Goal: Task Accomplishment & Management: Complete application form

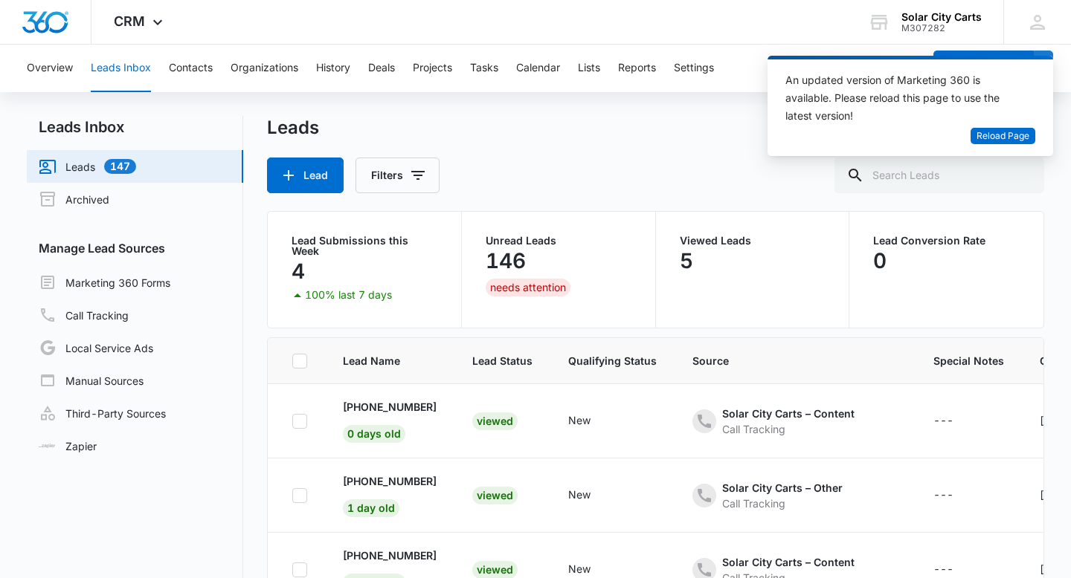
click at [124, 167] on link "Leads 147" at bounding box center [87, 167] width 97 height 18
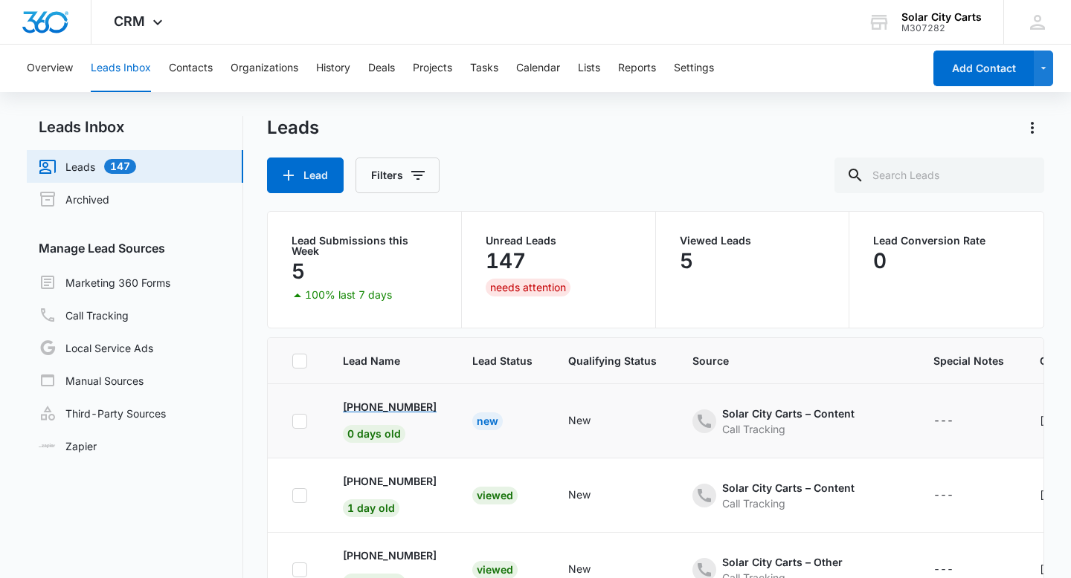
click at [393, 399] on p "[PHONE_NUMBER]" at bounding box center [390, 407] width 94 height 16
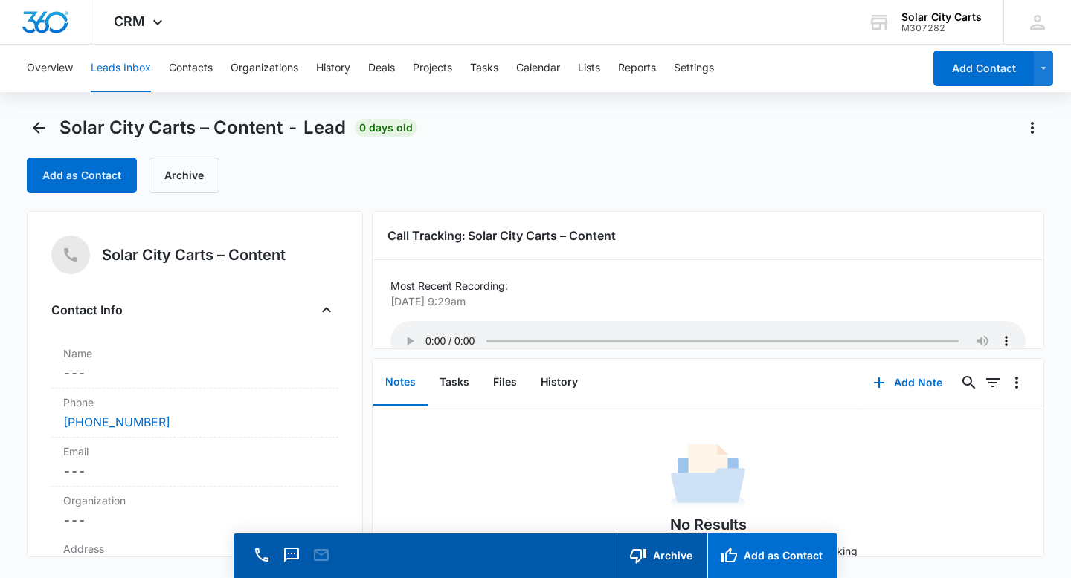
click at [779, 564] on button "Add as Contact" at bounding box center [772, 556] width 130 height 45
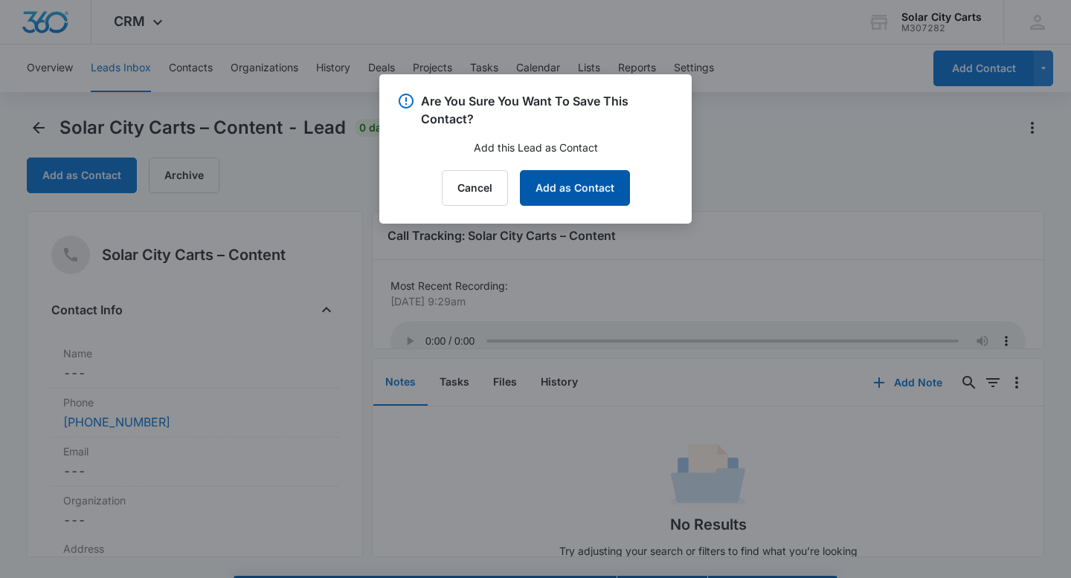
click at [580, 181] on button "Add as Contact" at bounding box center [575, 188] width 110 height 36
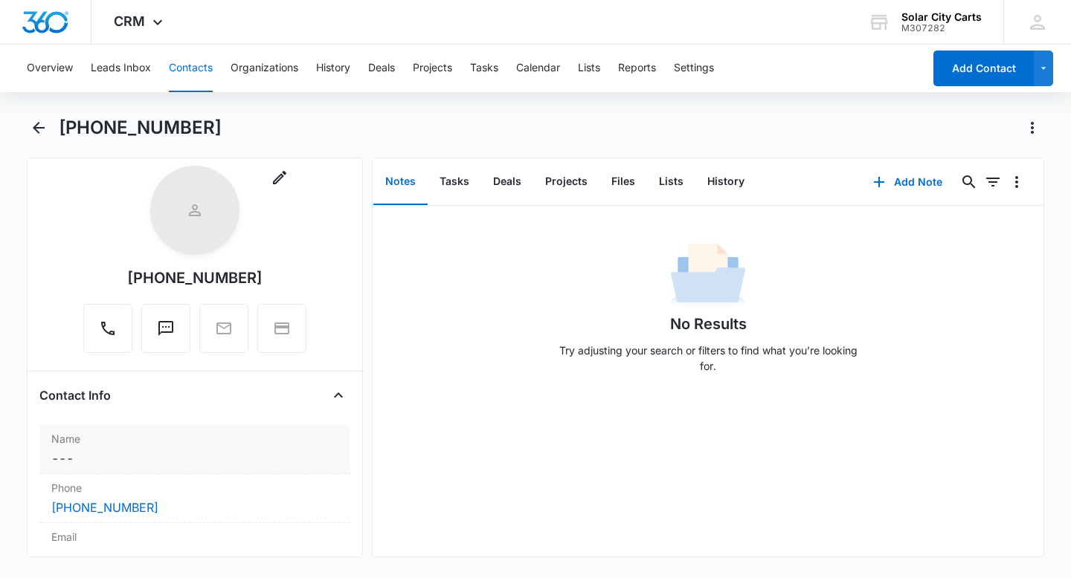
scroll to position [25, 0]
click at [204, 448] on div "Name Cancel Save Changes ---" at bounding box center [194, 450] width 311 height 49
click at [181, 483] on input "text" at bounding box center [195, 490] width 262 height 36
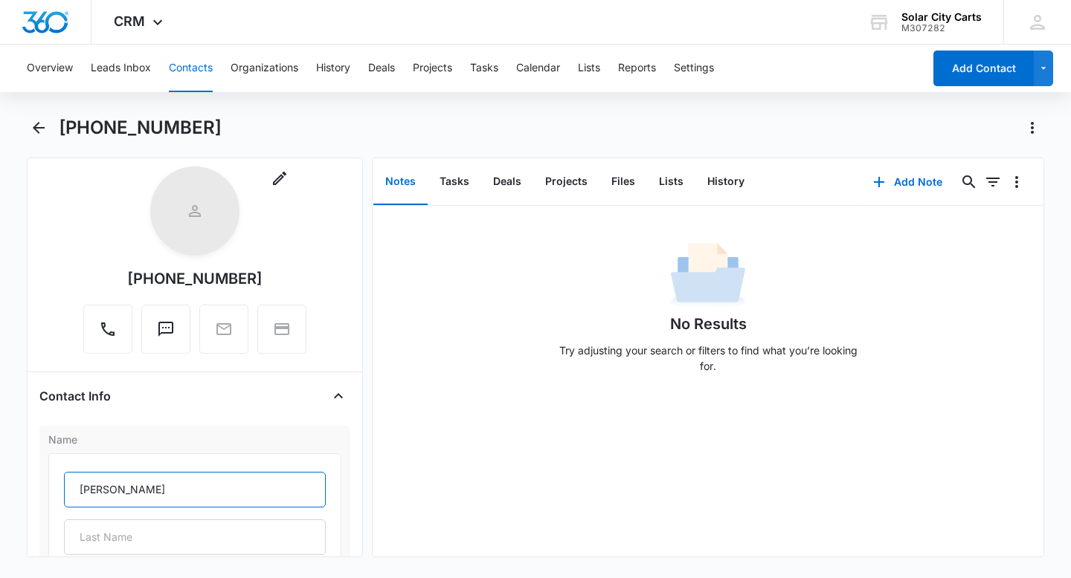
type input "[PERSON_NAME]"
type input "B"
type input "[PERSON_NAME]"
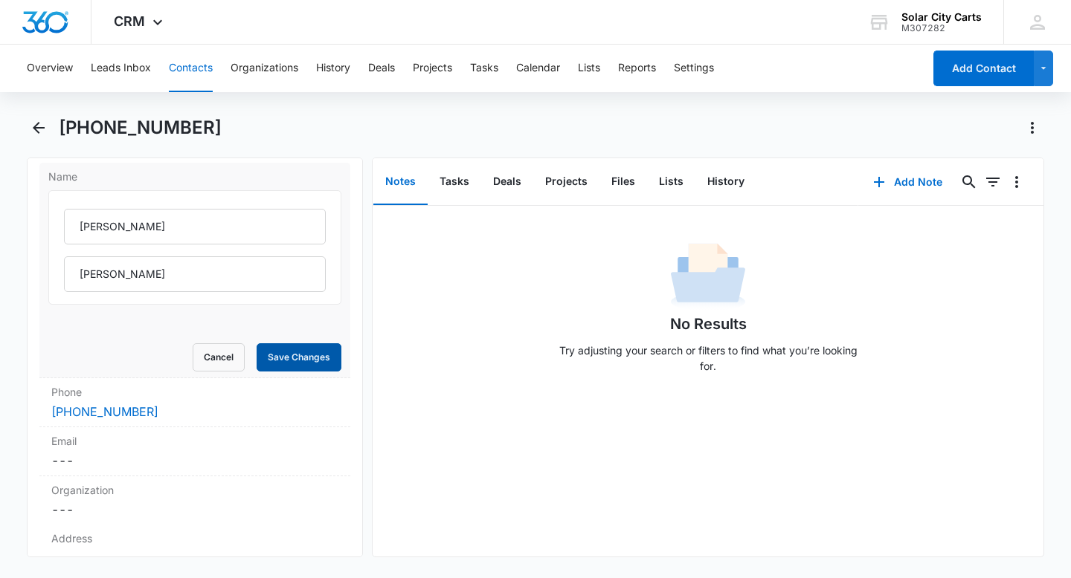
click at [312, 365] on button "Save Changes" at bounding box center [298, 357] width 85 height 28
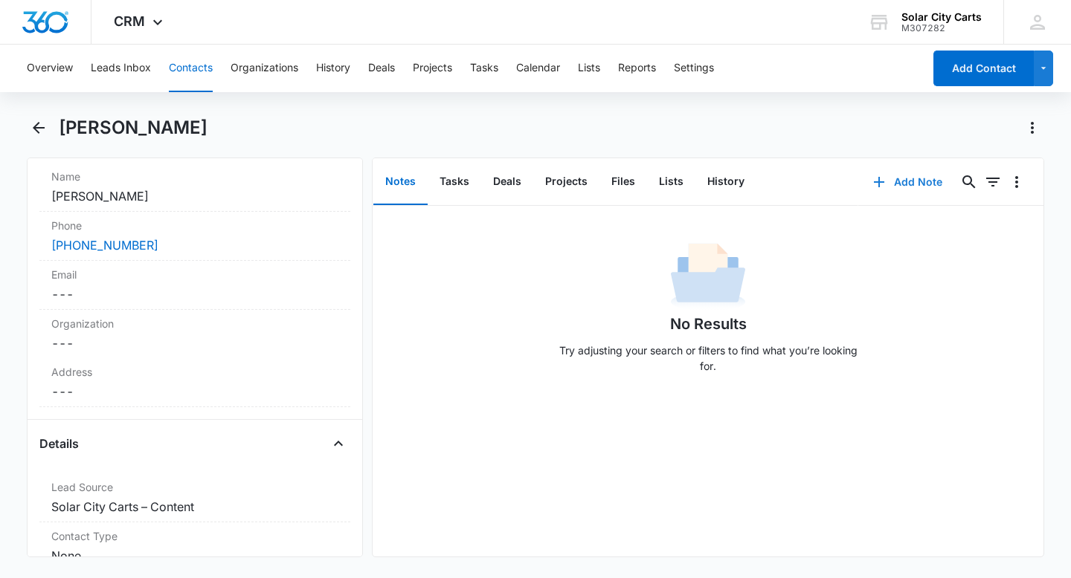
click at [905, 184] on button "Add Note" at bounding box center [907, 182] width 99 height 36
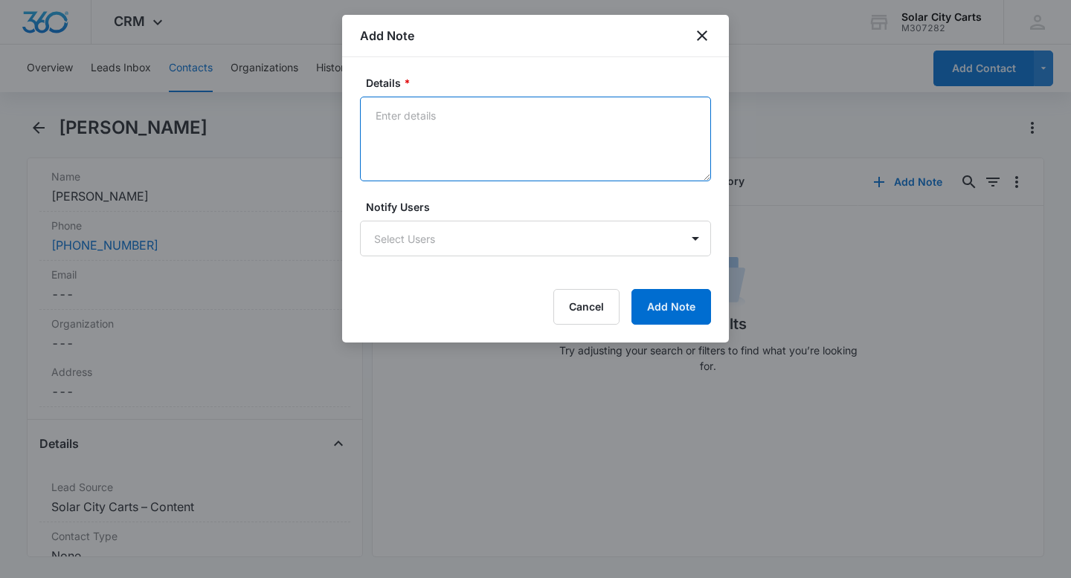
click at [501, 155] on textarea "Details *" at bounding box center [535, 139] width 351 height 85
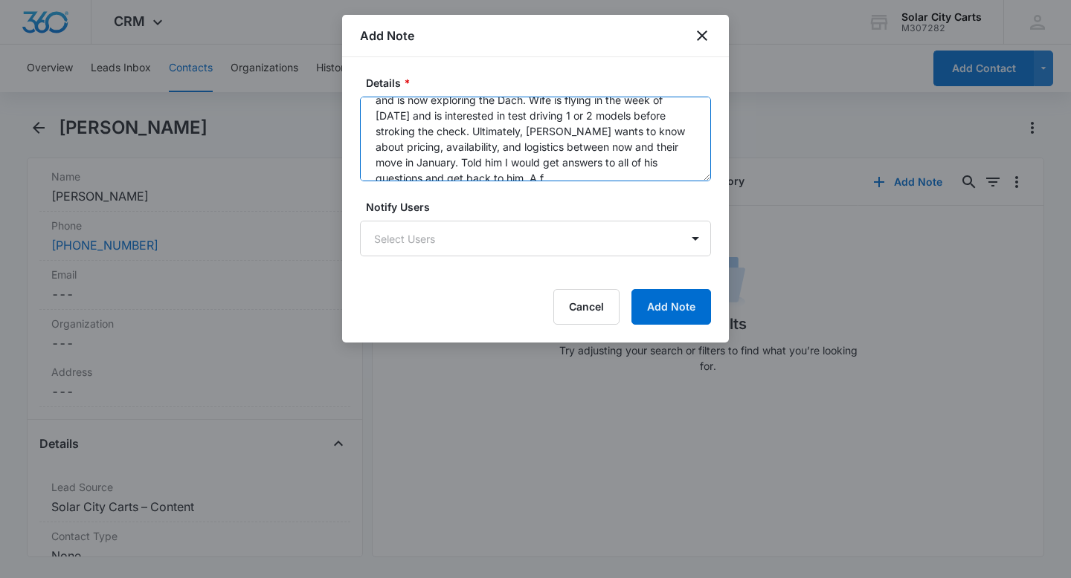
scroll to position [82, 0]
type textarea "[PERSON_NAME] called in inquiring on a few more details on a cart for him and h…"
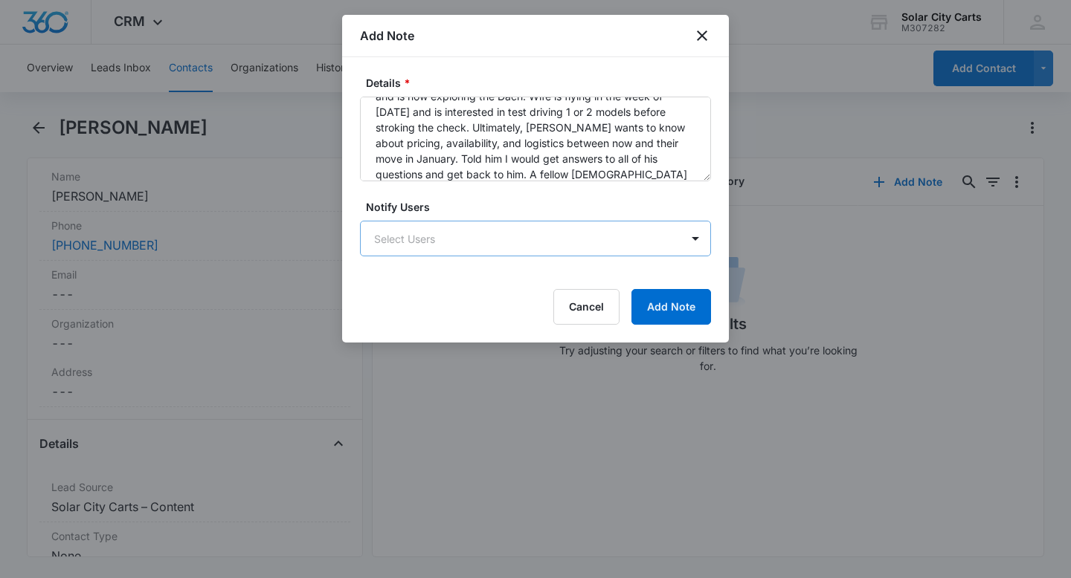
click at [554, 228] on body "CRM Apps Reputation Forms CRM Email Social POS Content Ads Intelligence Files B…" at bounding box center [535, 289] width 1071 height 578
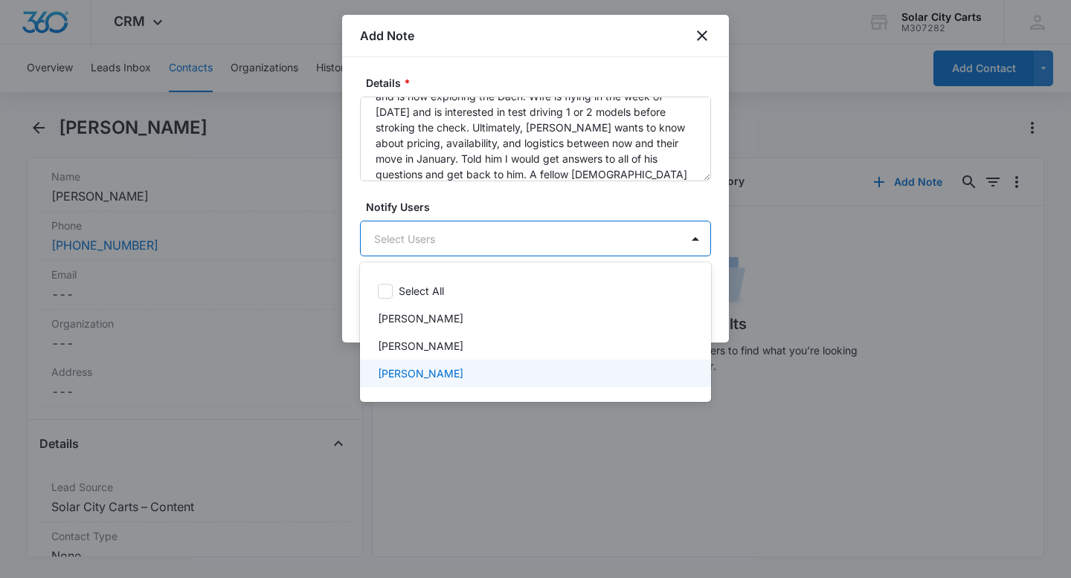
click at [470, 378] on div "[PERSON_NAME]" at bounding box center [534, 374] width 312 height 16
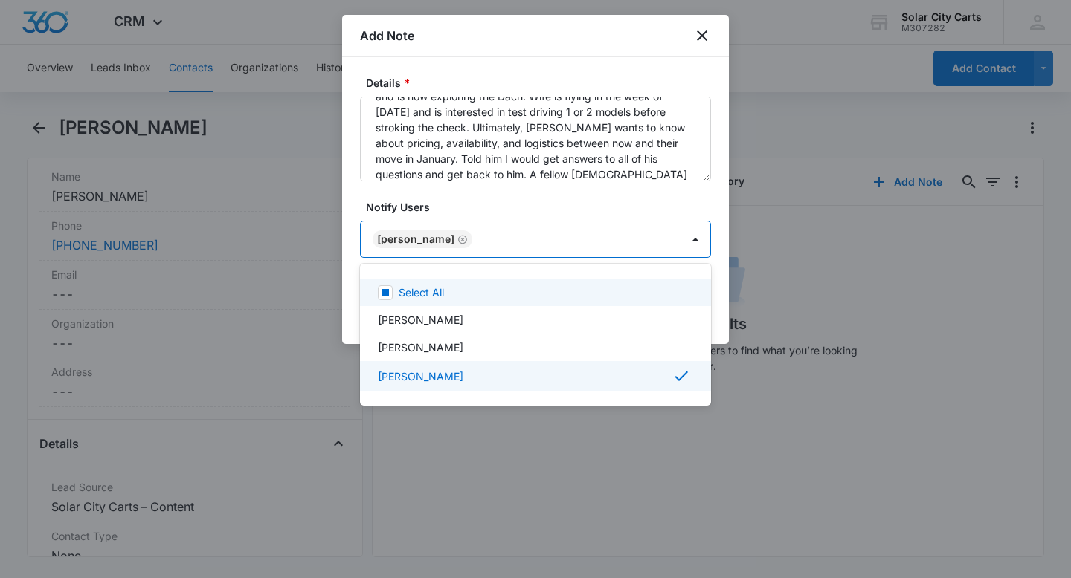
click at [590, 199] on div at bounding box center [535, 289] width 1071 height 578
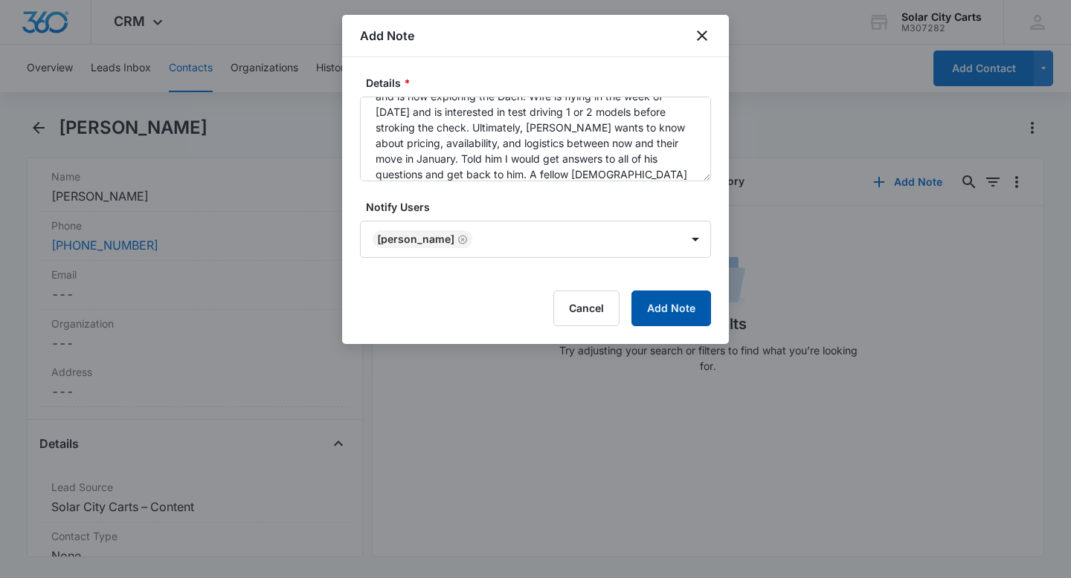
click at [675, 314] on button "Add Note" at bounding box center [671, 309] width 80 height 36
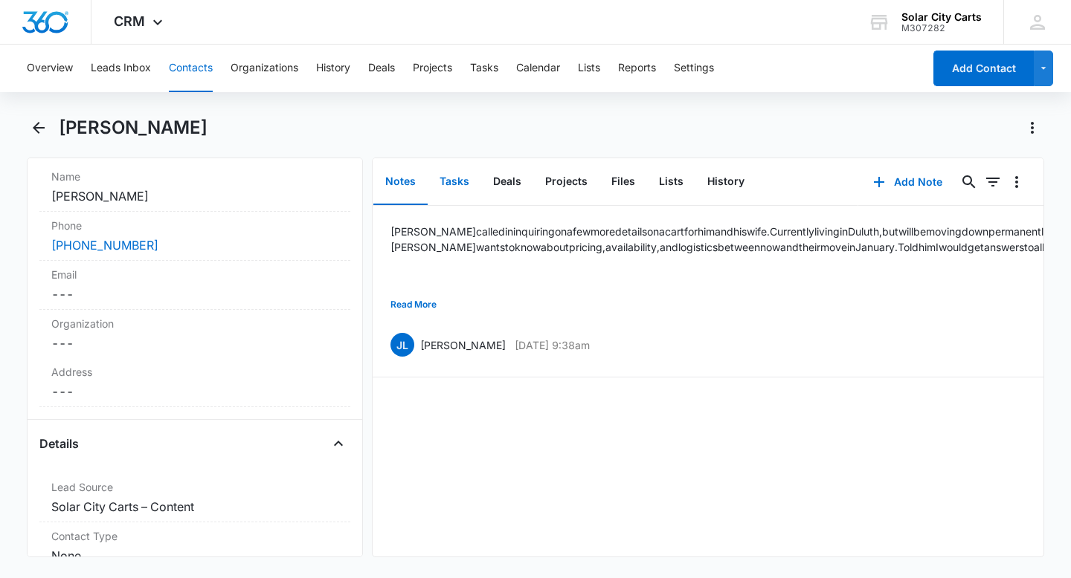
click at [460, 185] on button "Tasks" at bounding box center [454, 182] width 54 height 46
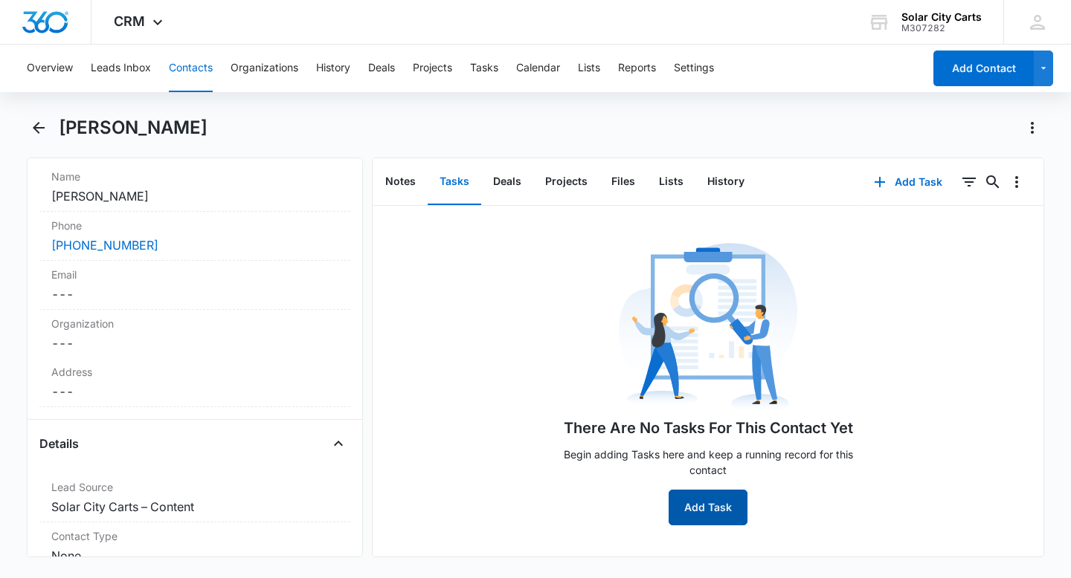
click at [710, 509] on button "Add Task" at bounding box center [707, 508] width 79 height 36
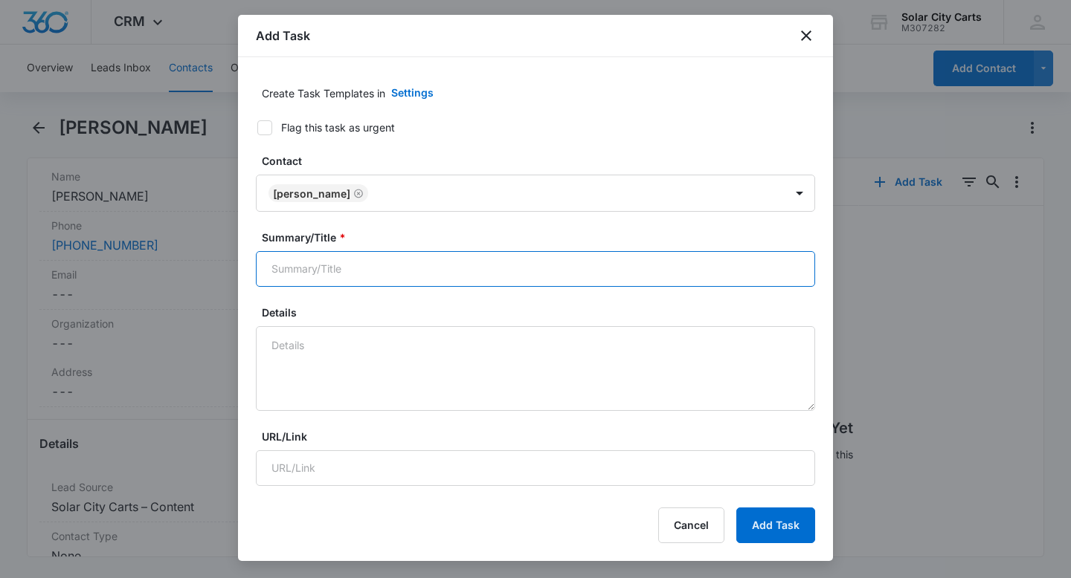
click at [408, 265] on input "Summary/Title *" at bounding box center [535, 269] width 559 height 36
type input "Call Back"
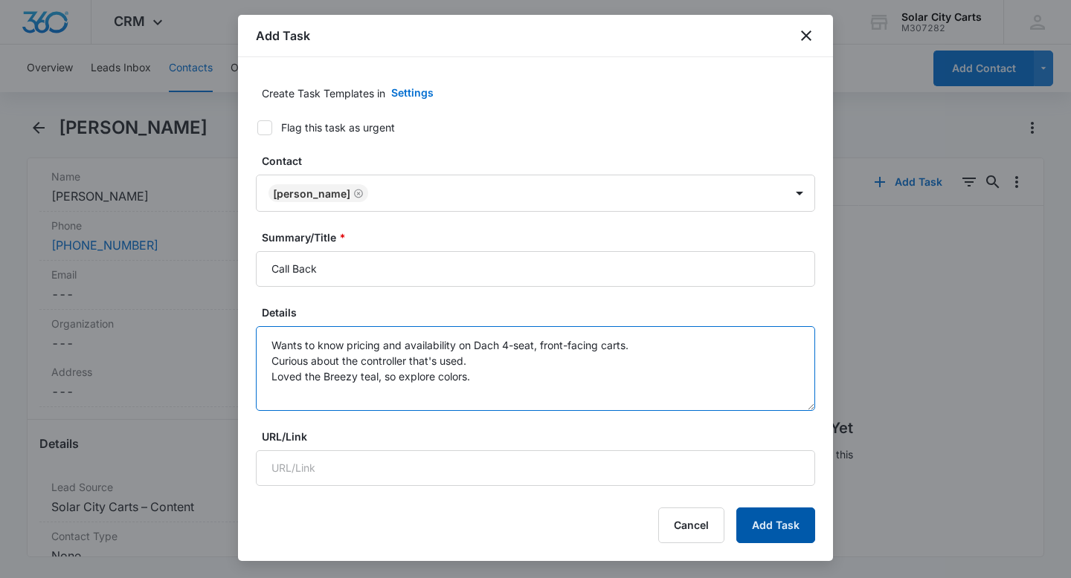
type textarea "Wants to know pricing and availability on Dach 4-seat, front-facing carts. Curi…"
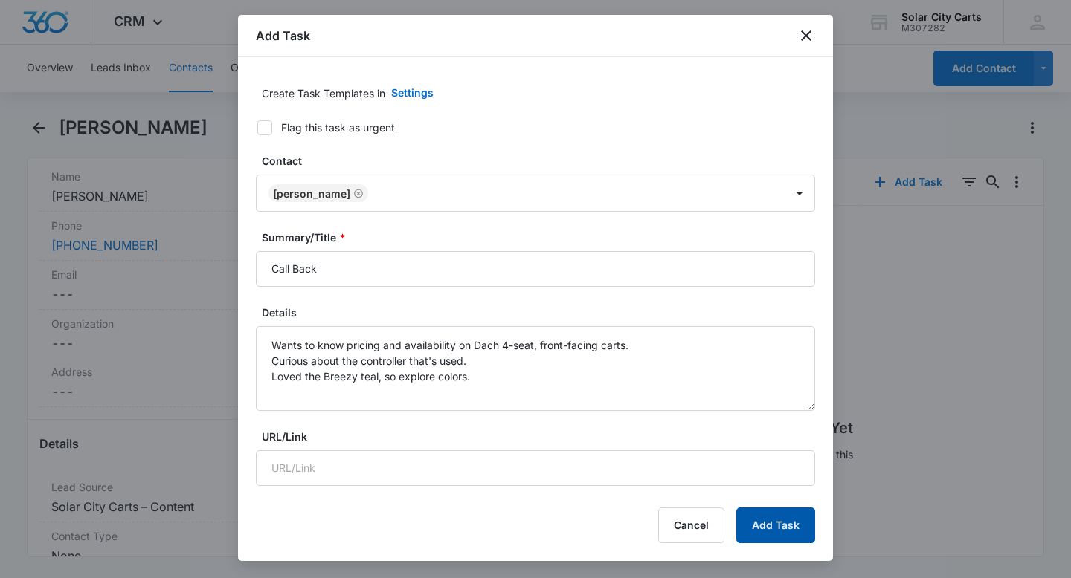
click at [781, 515] on button "Add Task" at bounding box center [775, 526] width 79 height 36
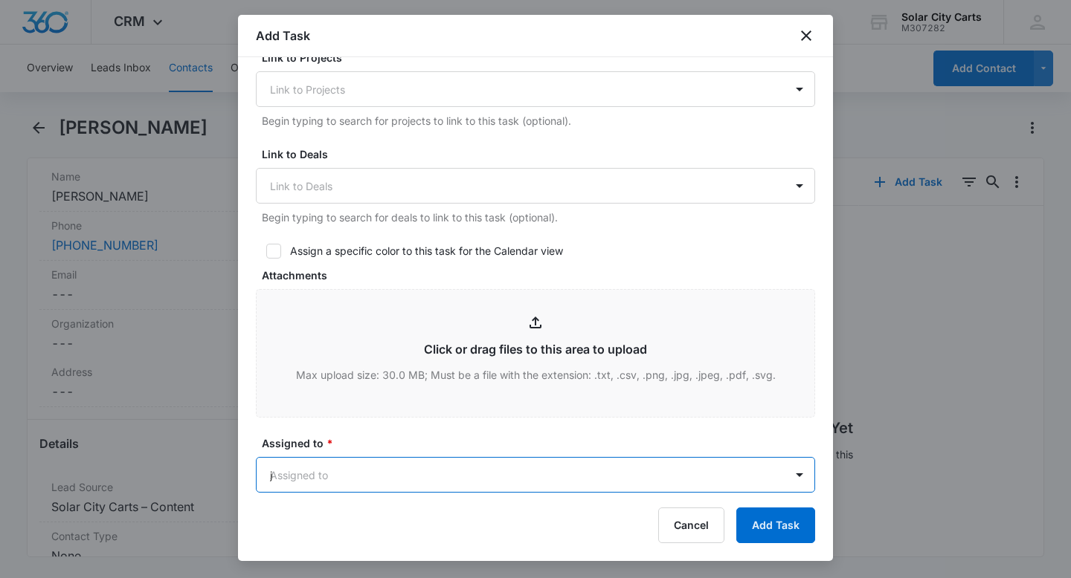
type input "[PERSON_NAME]"
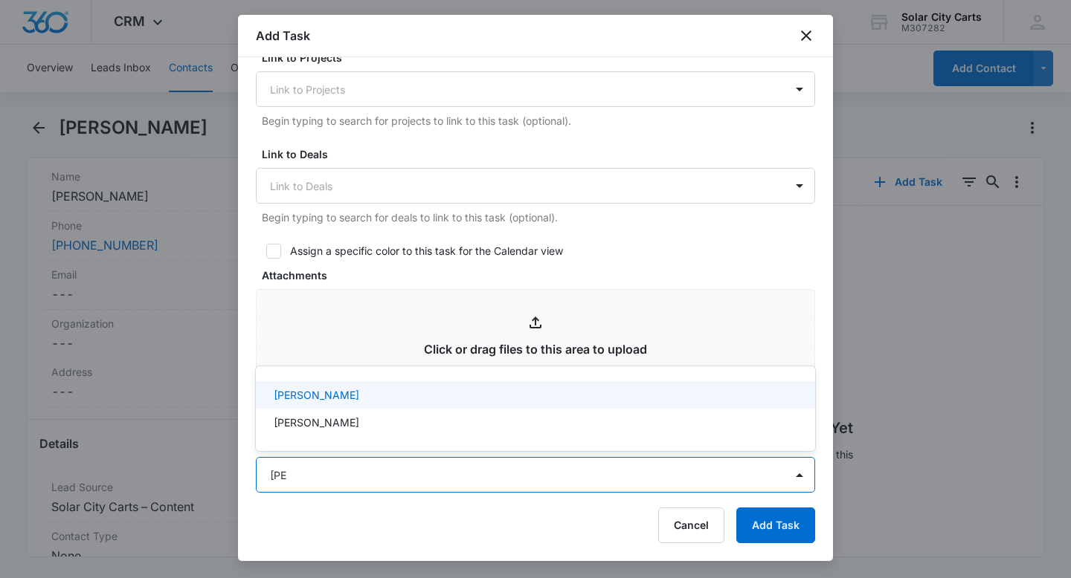
click at [471, 396] on div "[PERSON_NAME]" at bounding box center [534, 395] width 520 height 16
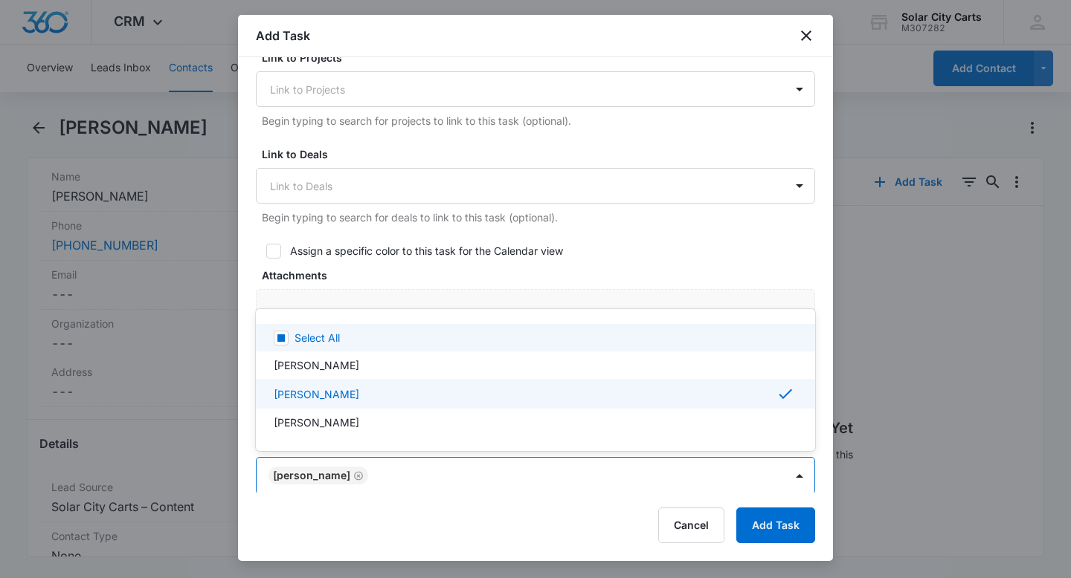
click at [684, 258] on div at bounding box center [535, 289] width 1071 height 578
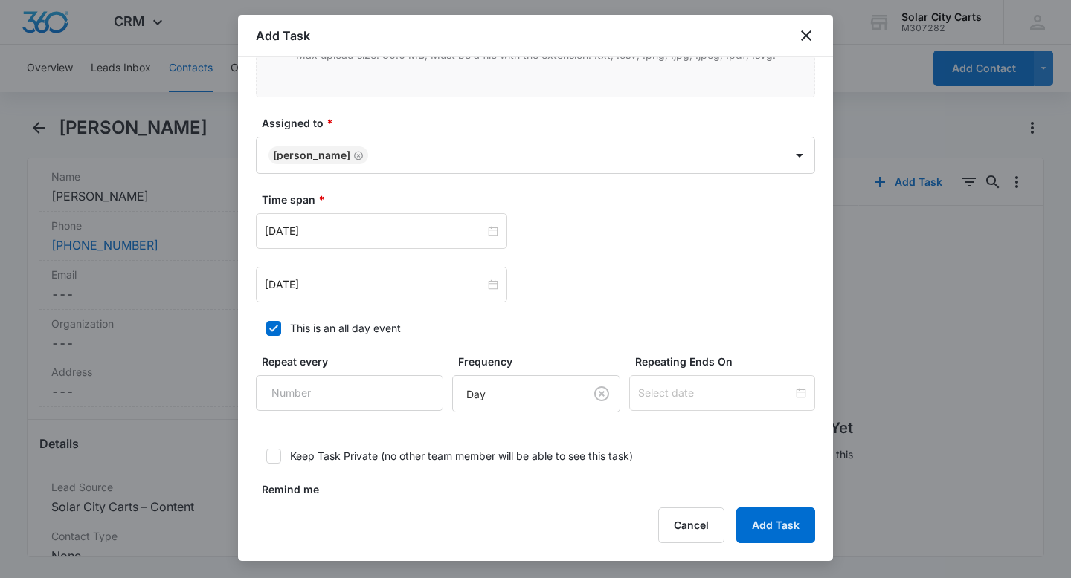
scroll to position [839, 0]
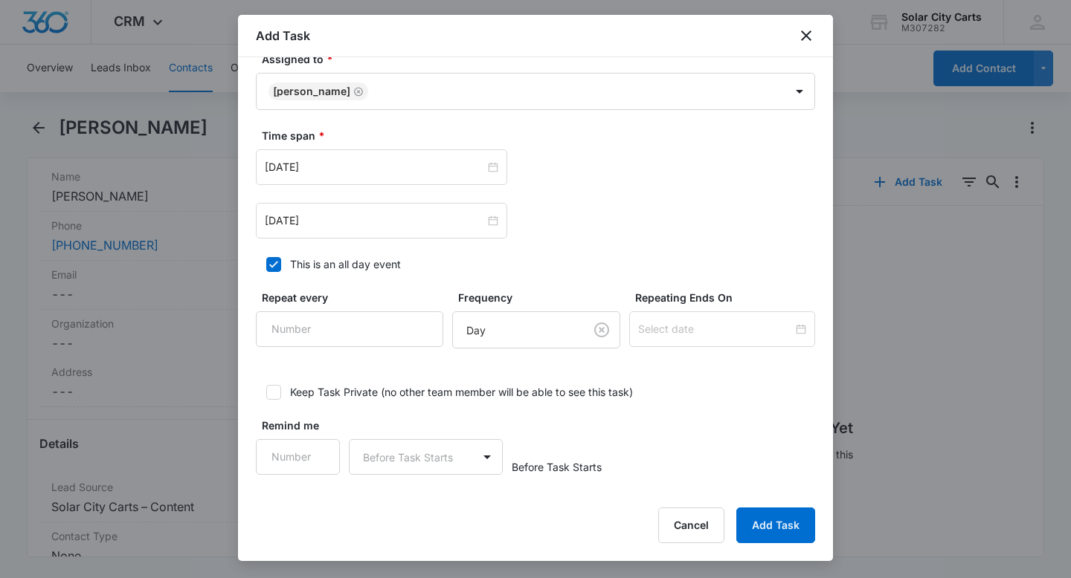
click at [367, 269] on div "This is an all day event" at bounding box center [345, 264] width 111 height 16
click at [266, 269] on input "This is an all day event" at bounding box center [261, 264] width 10 height 10
click at [324, 268] on div "This is an all day event" at bounding box center [345, 264] width 111 height 16
click at [266, 268] on input "This is an all day event" at bounding box center [261, 264] width 10 height 10
checkbox input "true"
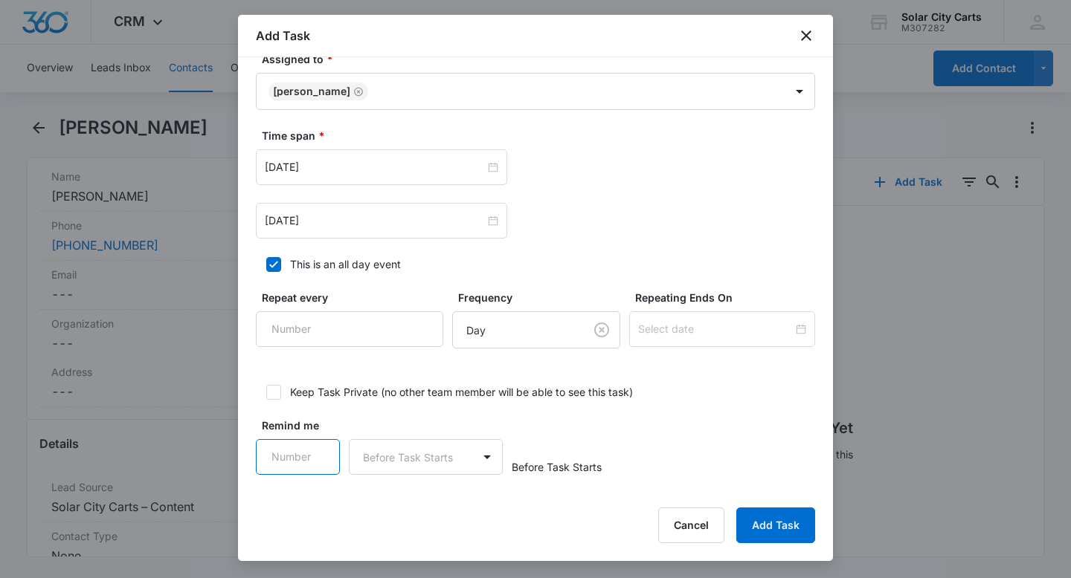
click at [294, 463] on input "Remind me" at bounding box center [298, 457] width 84 height 36
click at [413, 456] on body "CRM Apps Reputation Forms CRM Email Social POS Content Ads Intelligence Files B…" at bounding box center [535, 289] width 1071 height 578
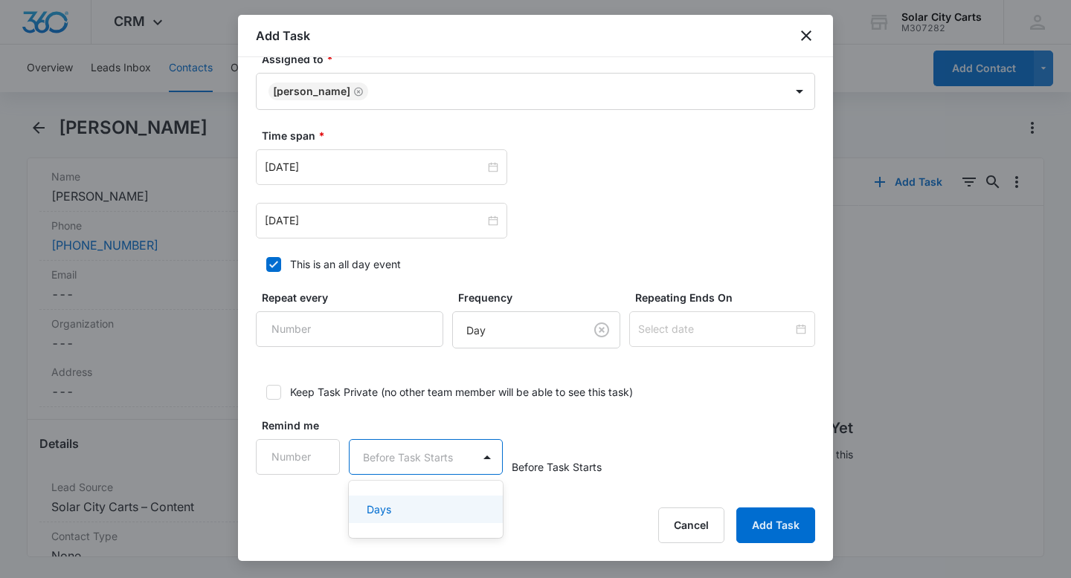
click at [737, 401] on div at bounding box center [535, 289] width 1071 height 578
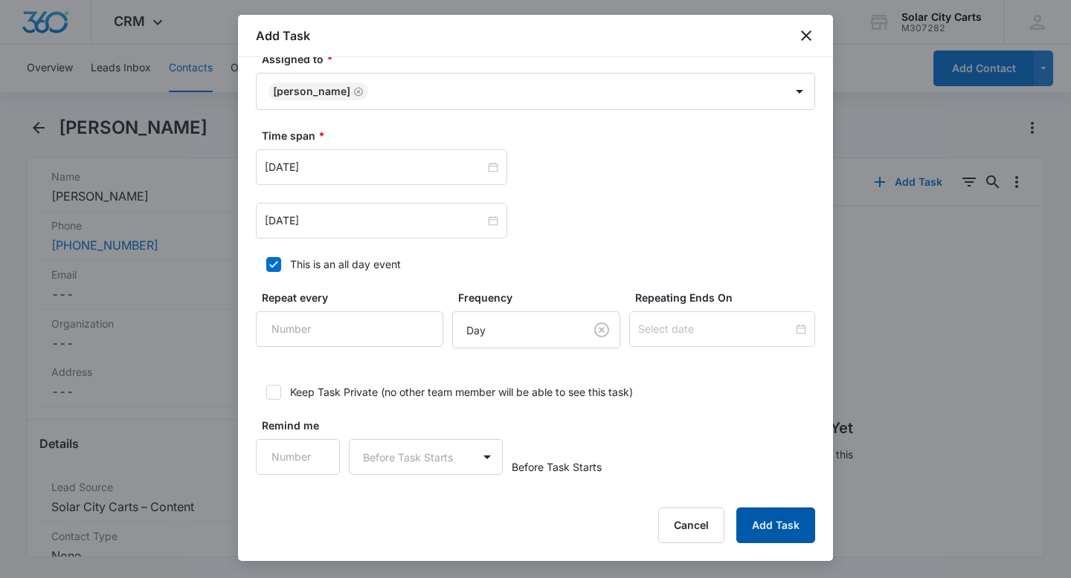
click at [784, 538] on button "Add Task" at bounding box center [775, 526] width 79 height 36
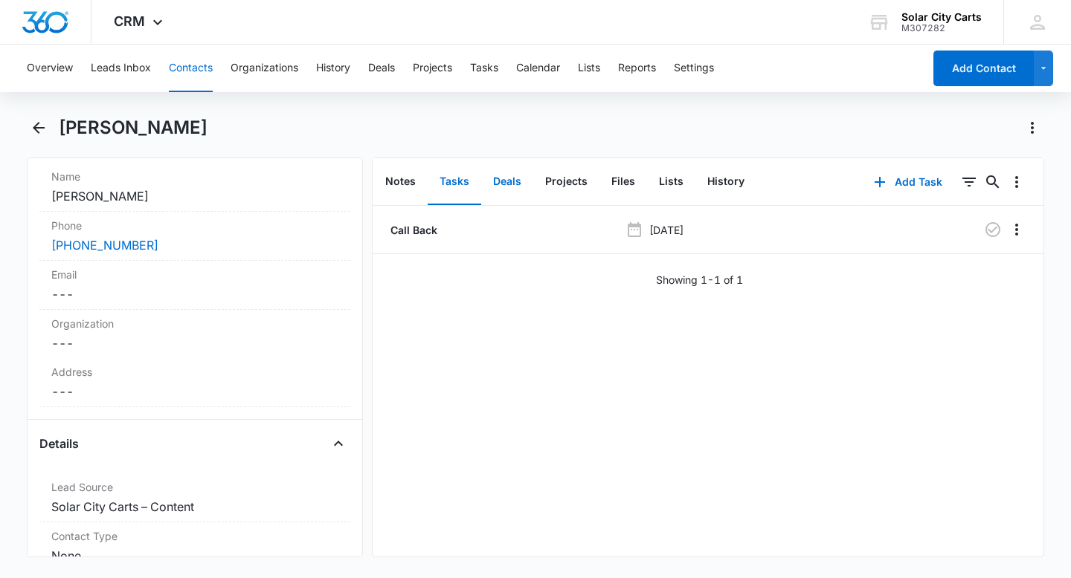
click at [510, 192] on button "Deals" at bounding box center [507, 182] width 52 height 46
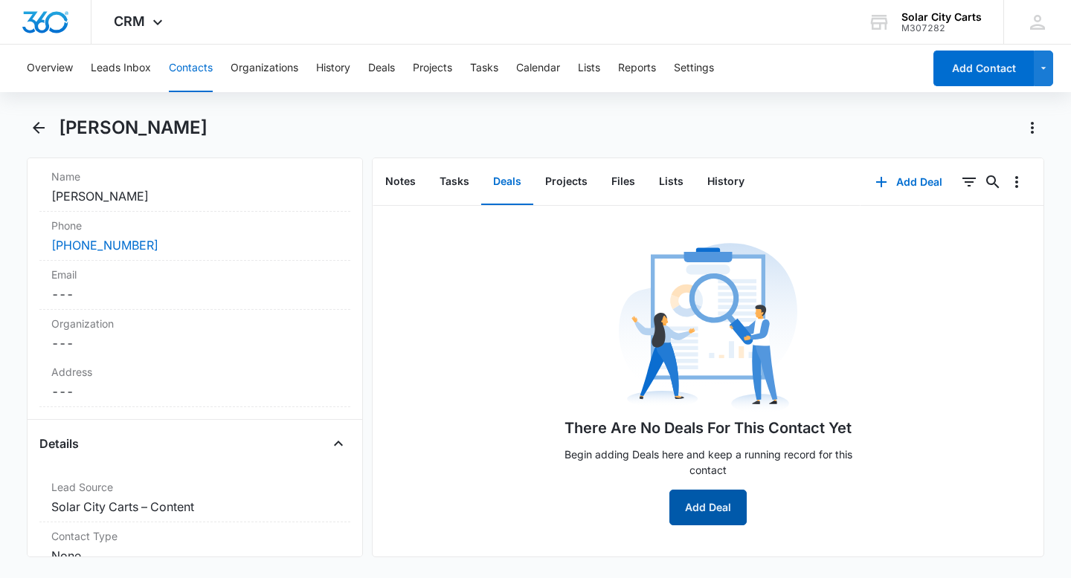
click at [687, 502] on button "Add Deal" at bounding box center [707, 508] width 77 height 36
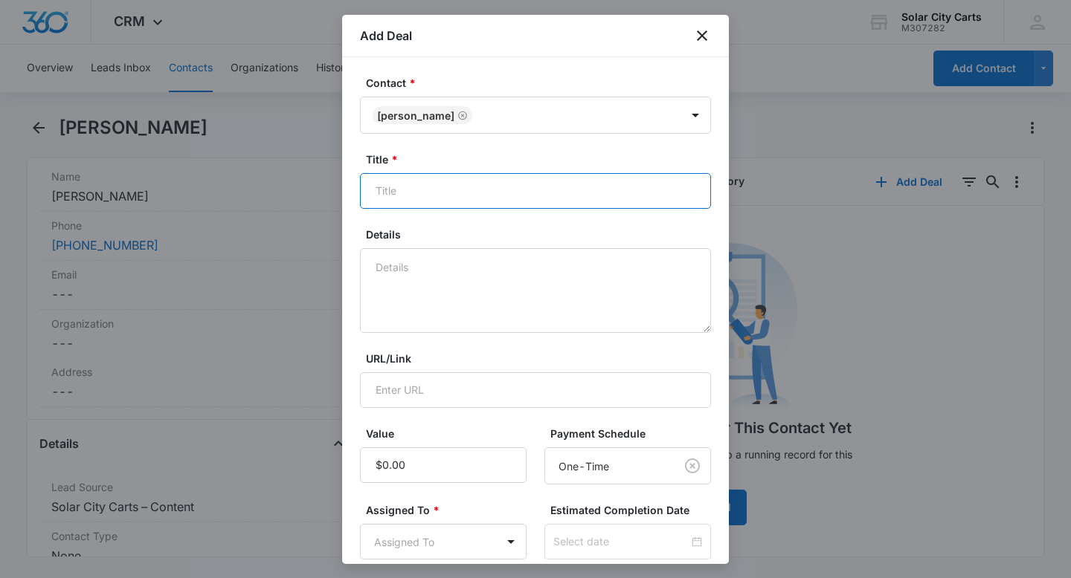
click at [528, 191] on input "Title *" at bounding box center [535, 191] width 351 height 36
type input "4"
type input "Dach Apollo"
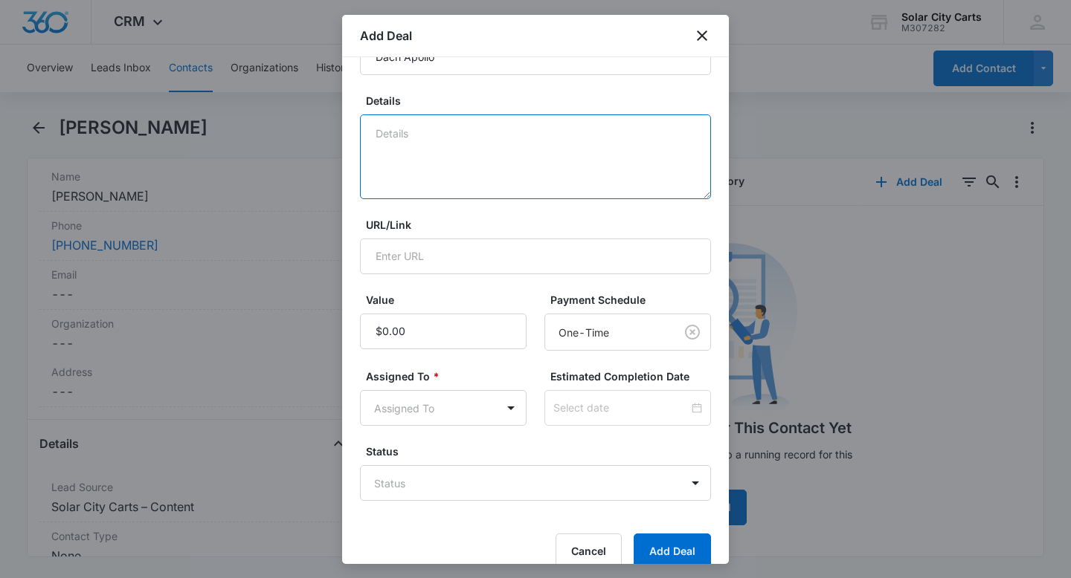
scroll to position [157, 0]
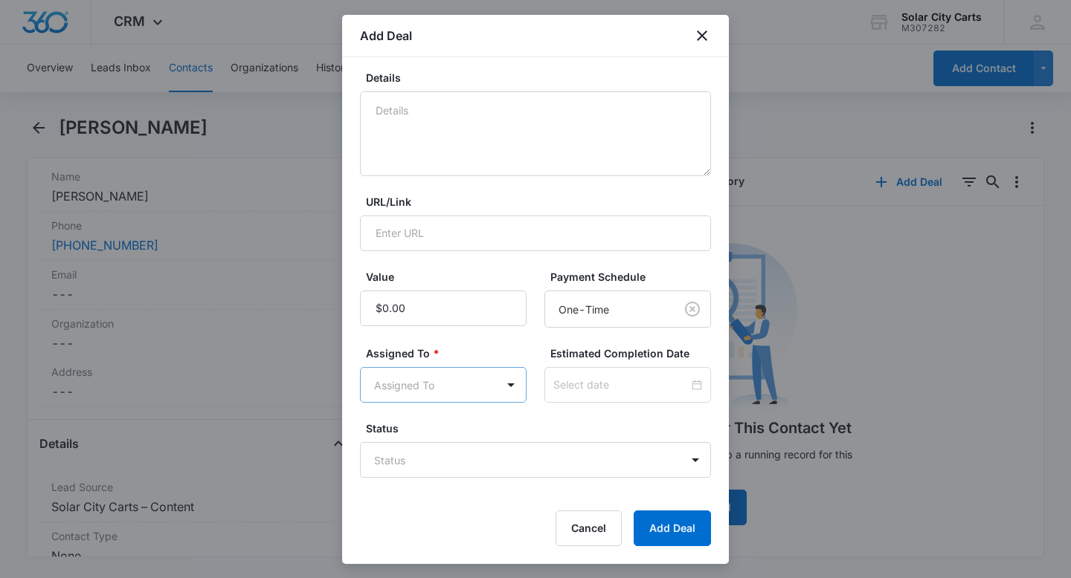
click at [426, 379] on body "CRM Apps Reputation Forms CRM Email Social POS Content Ads Intelligence Files B…" at bounding box center [535, 289] width 1071 height 578
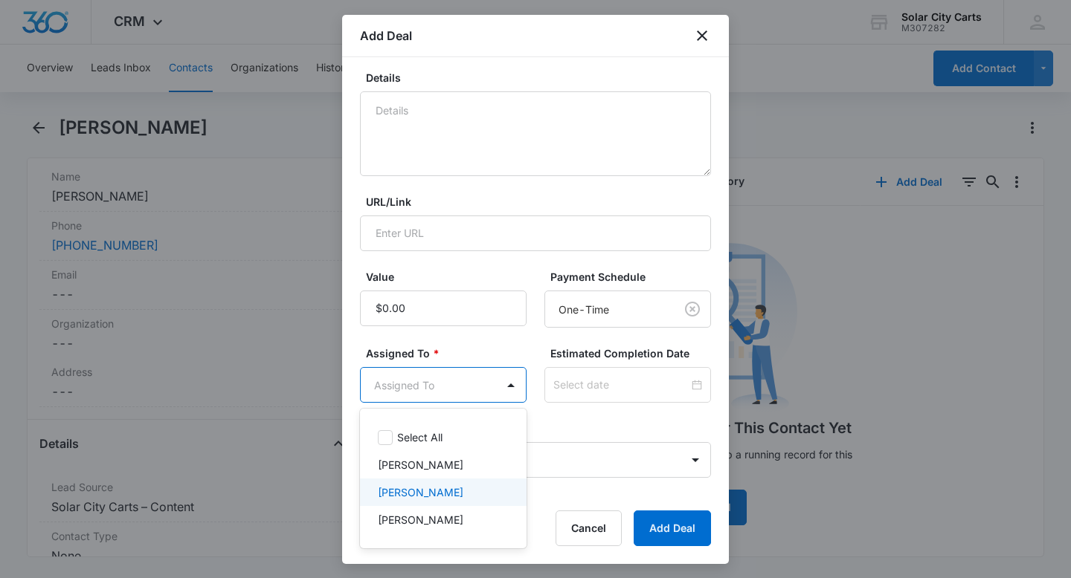
click at [438, 489] on div "[PERSON_NAME]" at bounding box center [442, 493] width 128 height 16
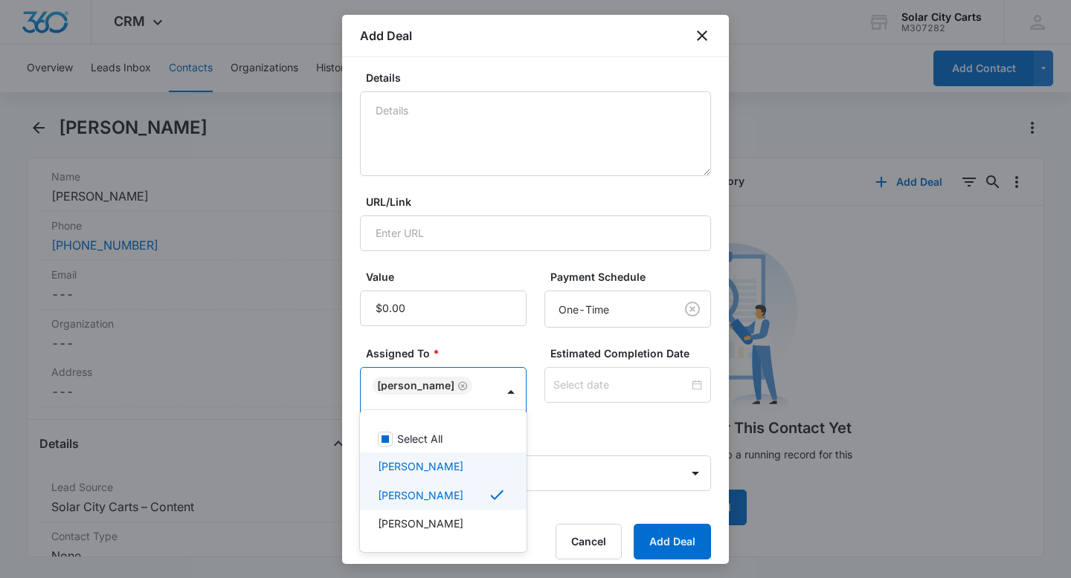
click at [670, 524] on div at bounding box center [535, 289] width 1071 height 578
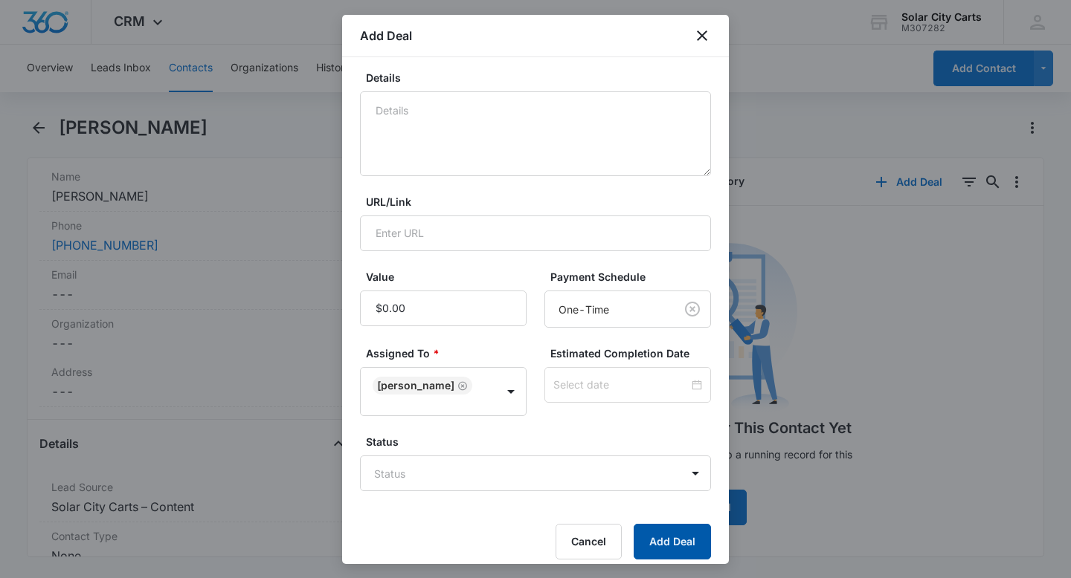
click at [674, 543] on button "Add Deal" at bounding box center [671, 542] width 77 height 36
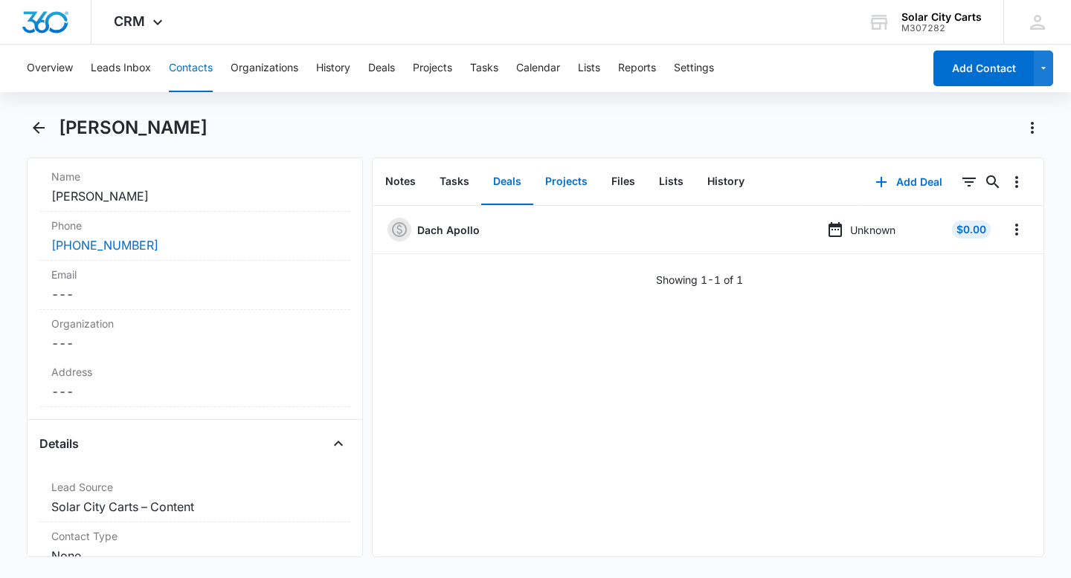
click at [560, 188] on button "Projects" at bounding box center [566, 182] width 66 height 46
